Goal: Task Accomplishment & Management: Manage account settings

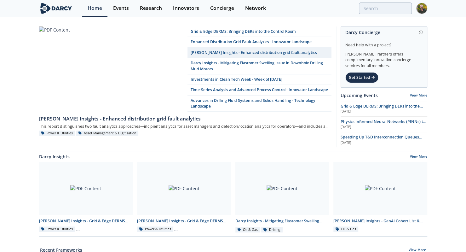
click at [421, 8] on img at bounding box center [421, 8] width 11 height 11
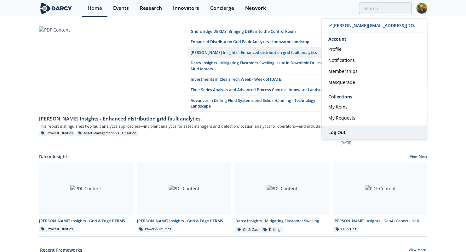
click at [338, 132] on span "Log Out" at bounding box center [336, 132] width 17 height 6
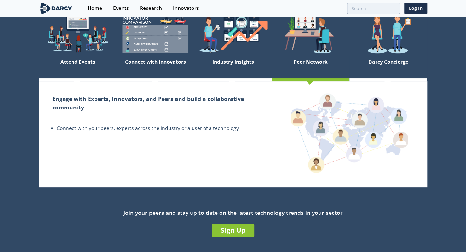
scroll to position [56, 0]
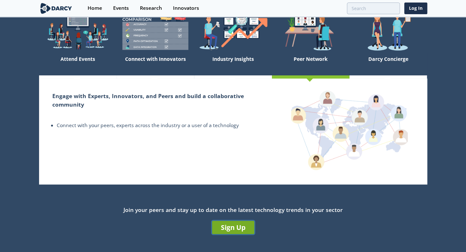
click at [233, 230] on link "Sign Up" at bounding box center [233, 227] width 42 height 13
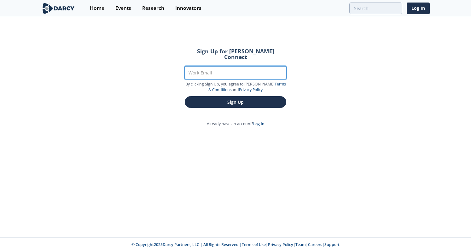
click at [228, 70] on input "Work Email" at bounding box center [235, 72] width 101 height 13
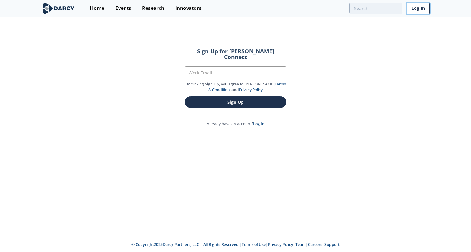
click at [418, 7] on link "Log In" at bounding box center [417, 9] width 23 height 12
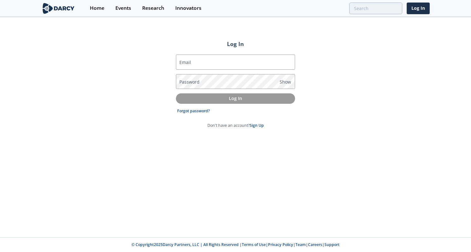
type input "michael@darcypartners.com"
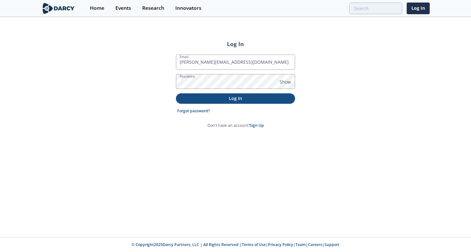
click at [241, 102] on button "Log In" at bounding box center [235, 98] width 119 height 10
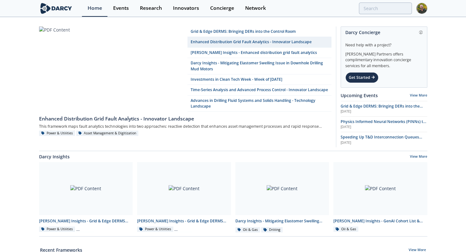
click at [423, 10] on img at bounding box center [421, 8] width 11 height 11
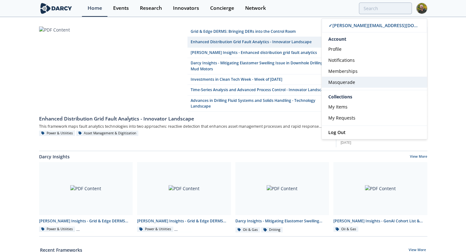
click at [351, 83] on span "Masquerade" at bounding box center [341, 82] width 27 height 6
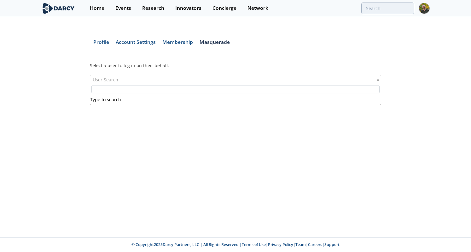
click at [274, 83] on div "User Search" at bounding box center [235, 79] width 291 height 9
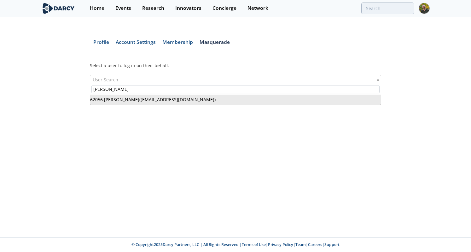
type input "Andy Frer"
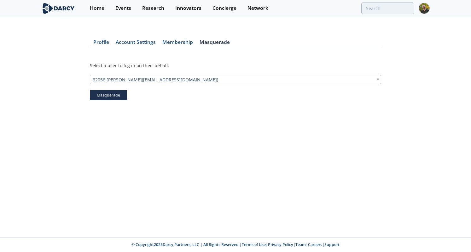
click at [117, 95] on button "Masquerade" at bounding box center [108, 95] width 37 height 11
